Goal: Navigation & Orientation: Find specific page/section

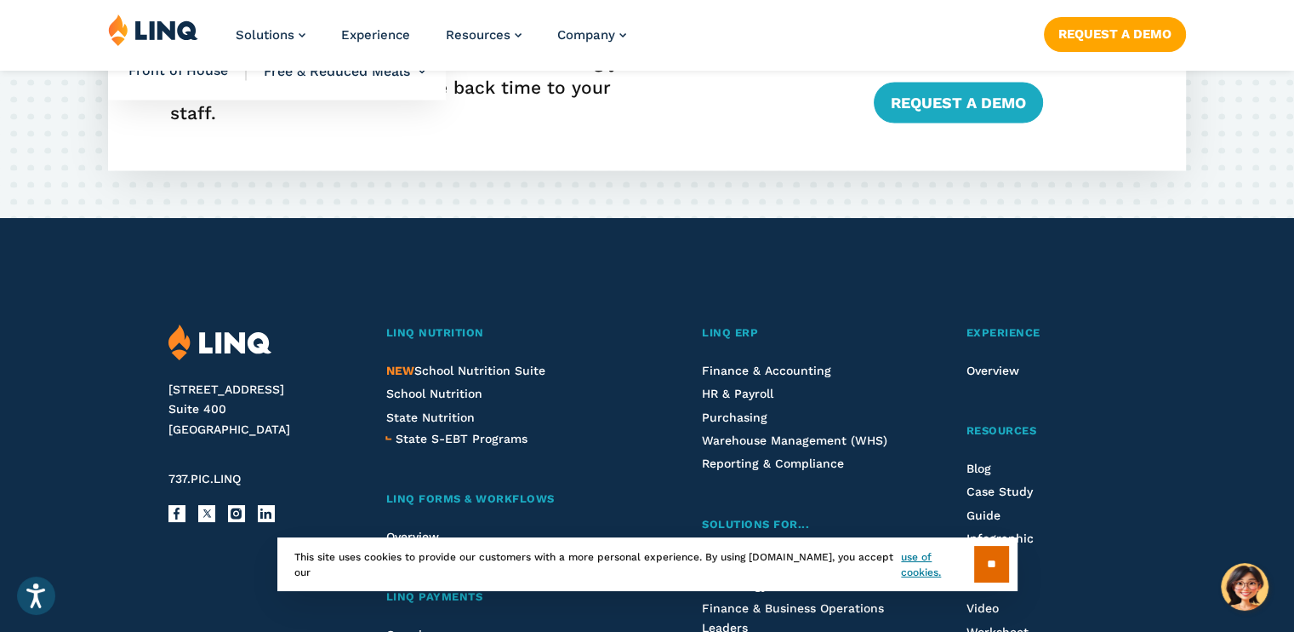
scroll to position [3234, 0]
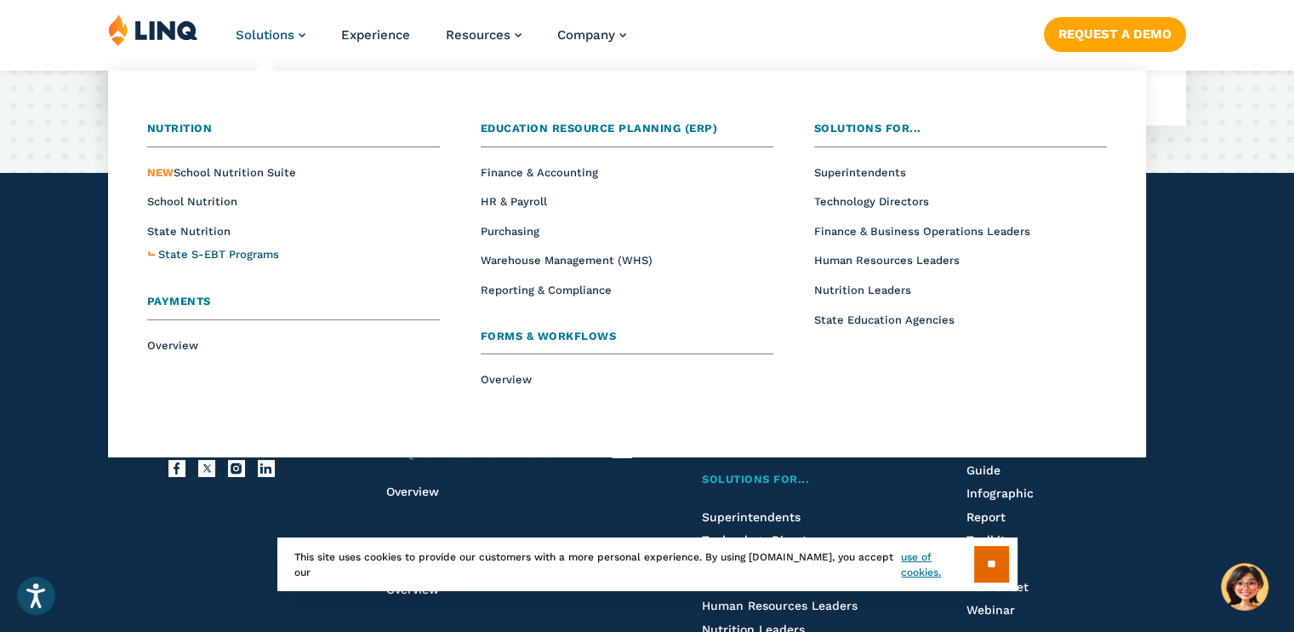
click at [228, 254] on span "State S-EBT Programs" at bounding box center [218, 254] width 121 height 13
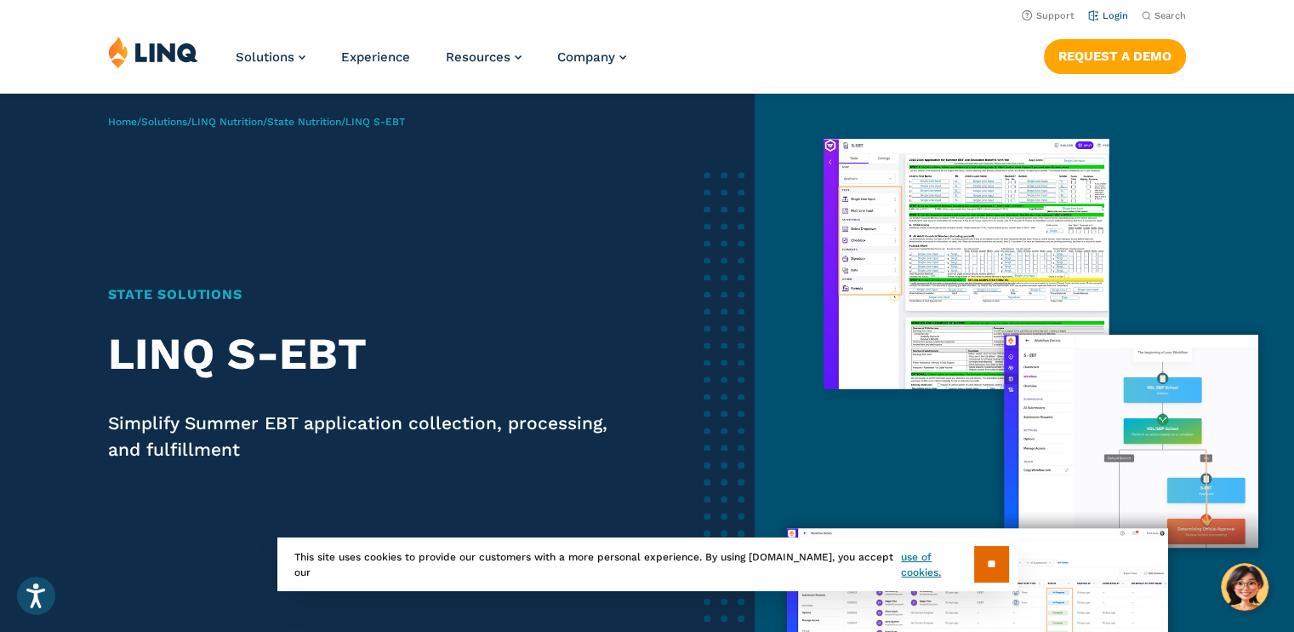
click at [1117, 20] on link "Login" at bounding box center [1109, 15] width 40 height 11
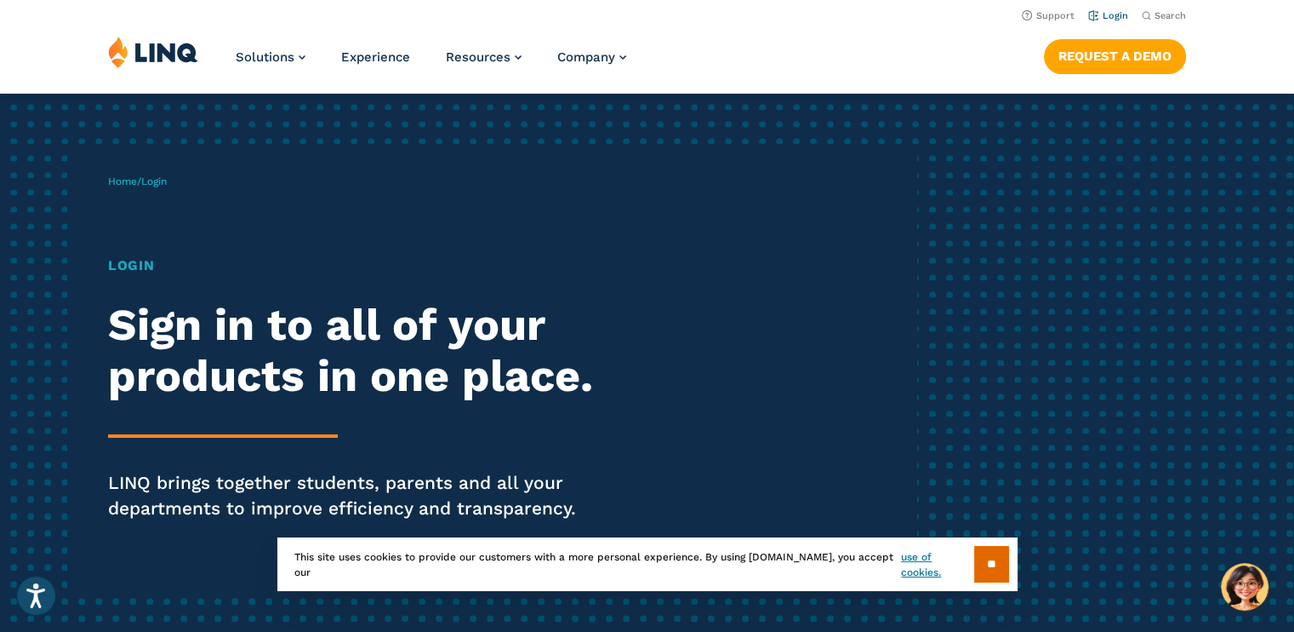
click at [1116, 10] on link "Login" at bounding box center [1109, 15] width 40 height 11
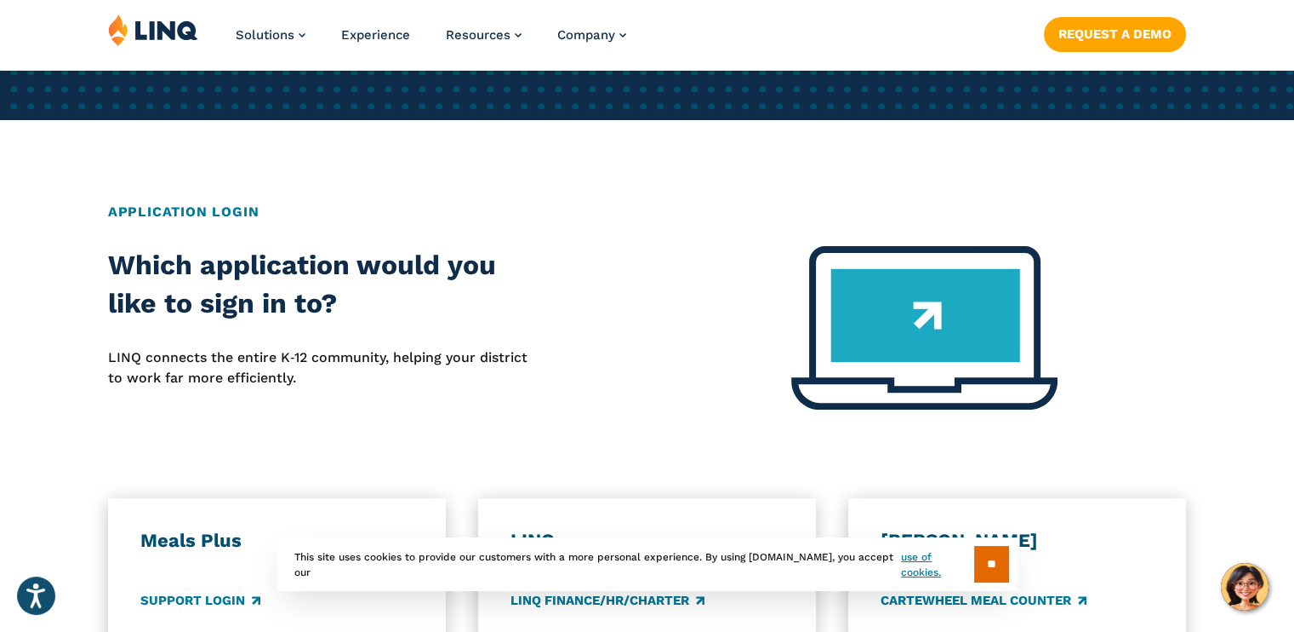
scroll to position [596, 0]
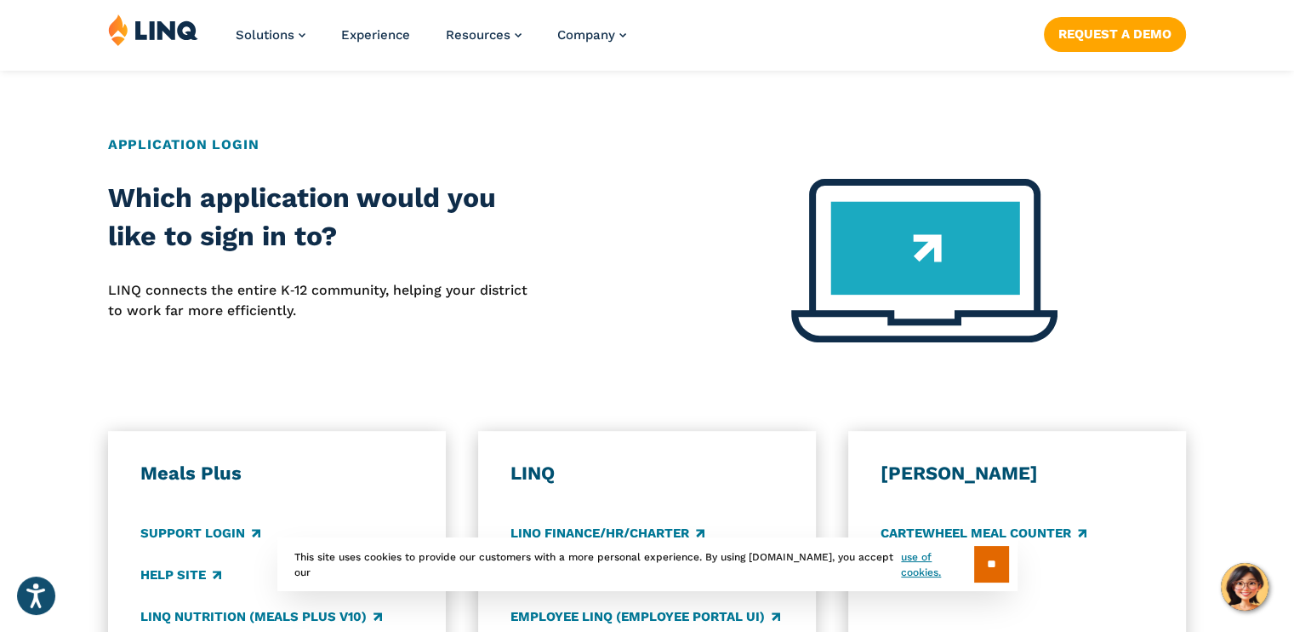
click at [898, 260] on img at bounding box center [925, 260] width 266 height 163
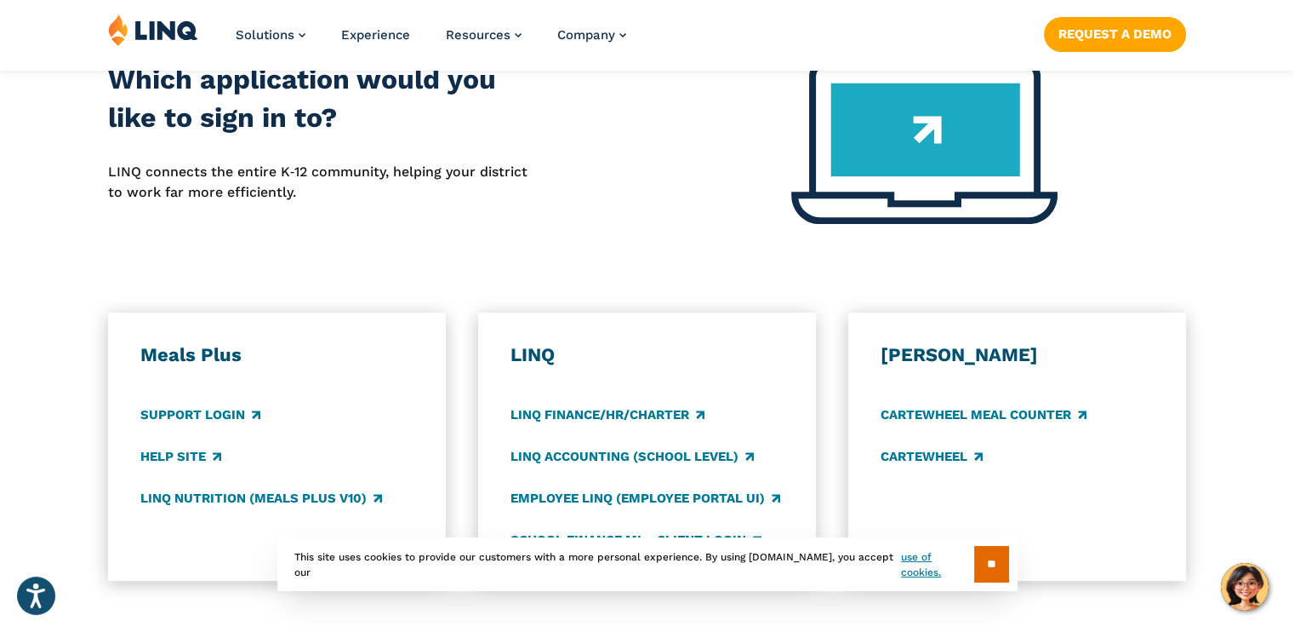
scroll to position [851, 0]
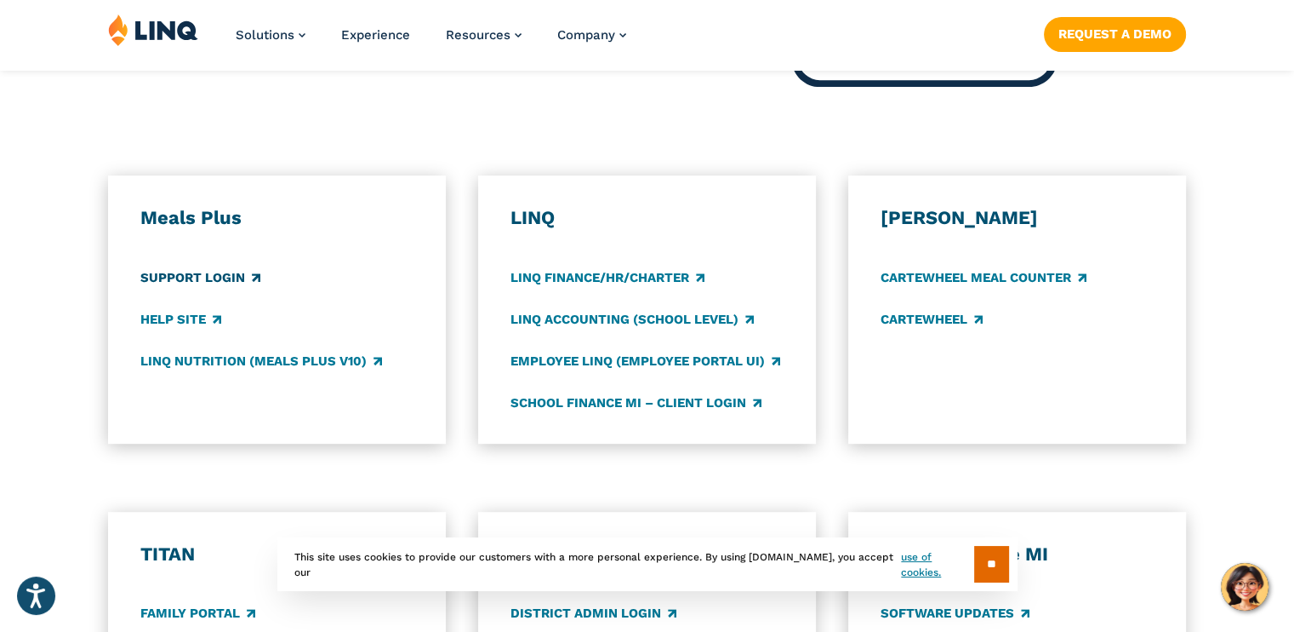
click at [197, 271] on link "Support Login" at bounding box center [200, 277] width 120 height 19
